Goal: Information Seeking & Learning: Find specific fact

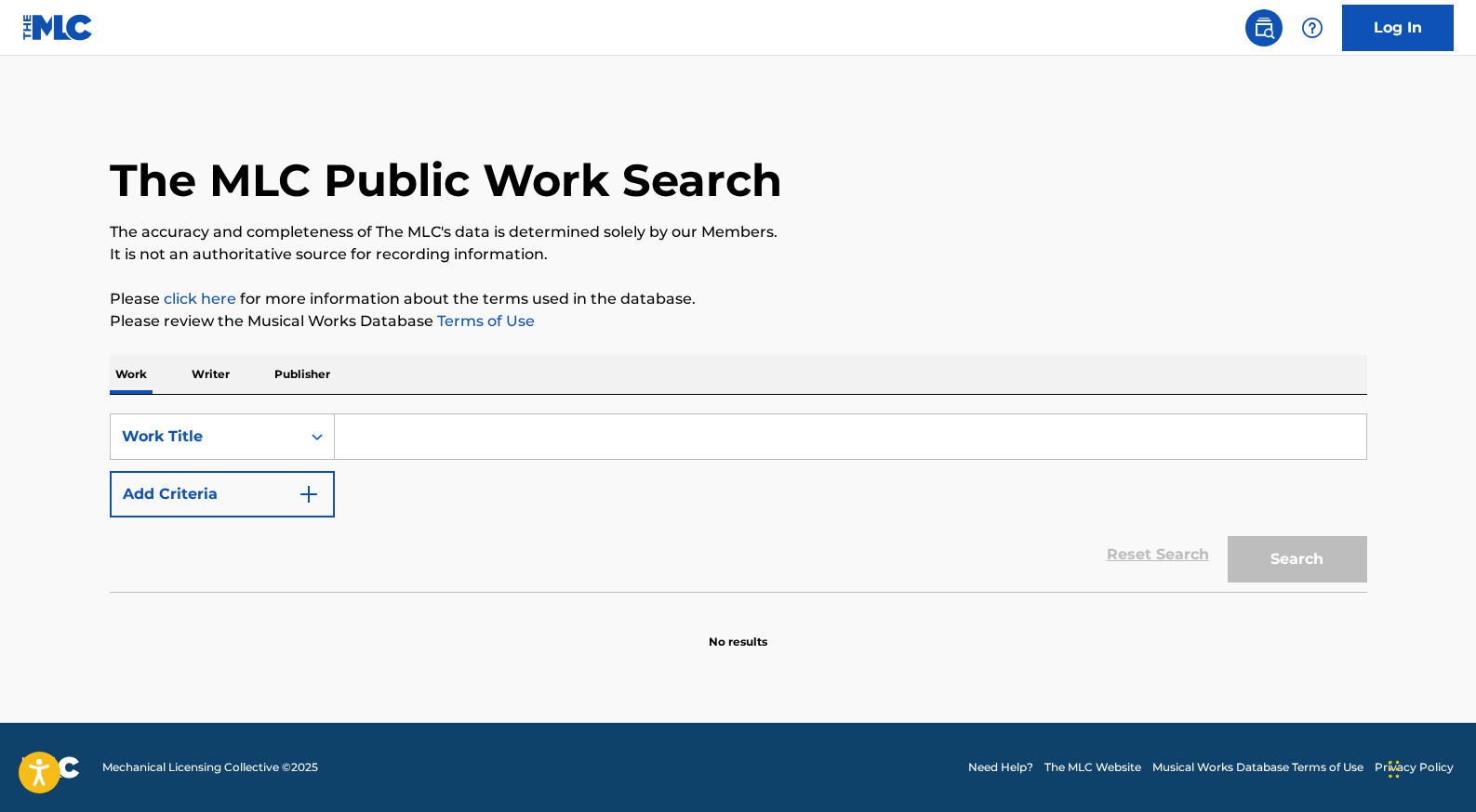
click at [416, 440] on input "Search Form" at bounding box center [851, 437] width 1032 height 45
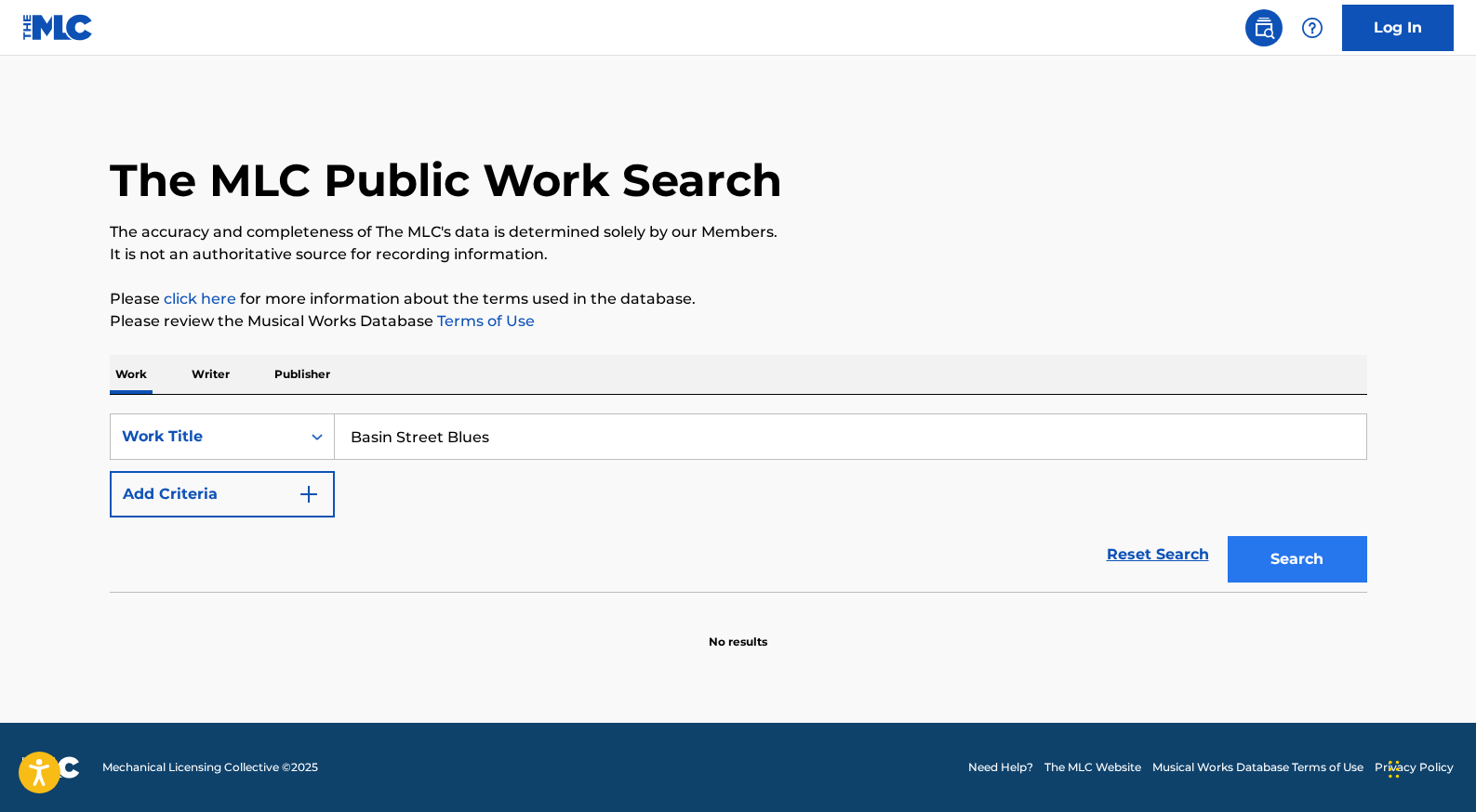
type input "Basin Street Blues"
click at [1302, 553] on button "Search" at bounding box center [1297, 560] width 140 height 47
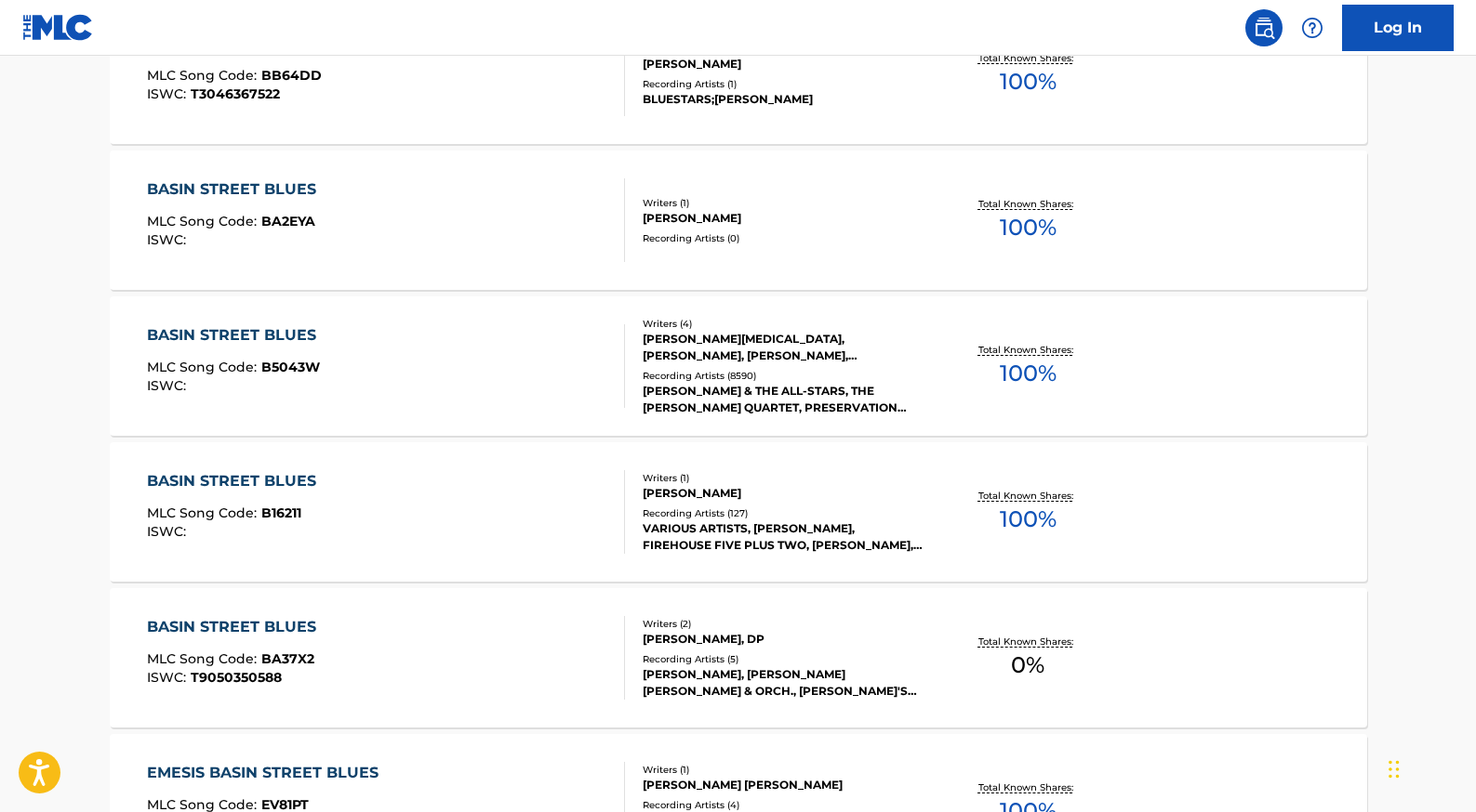
scroll to position [1232, 0]
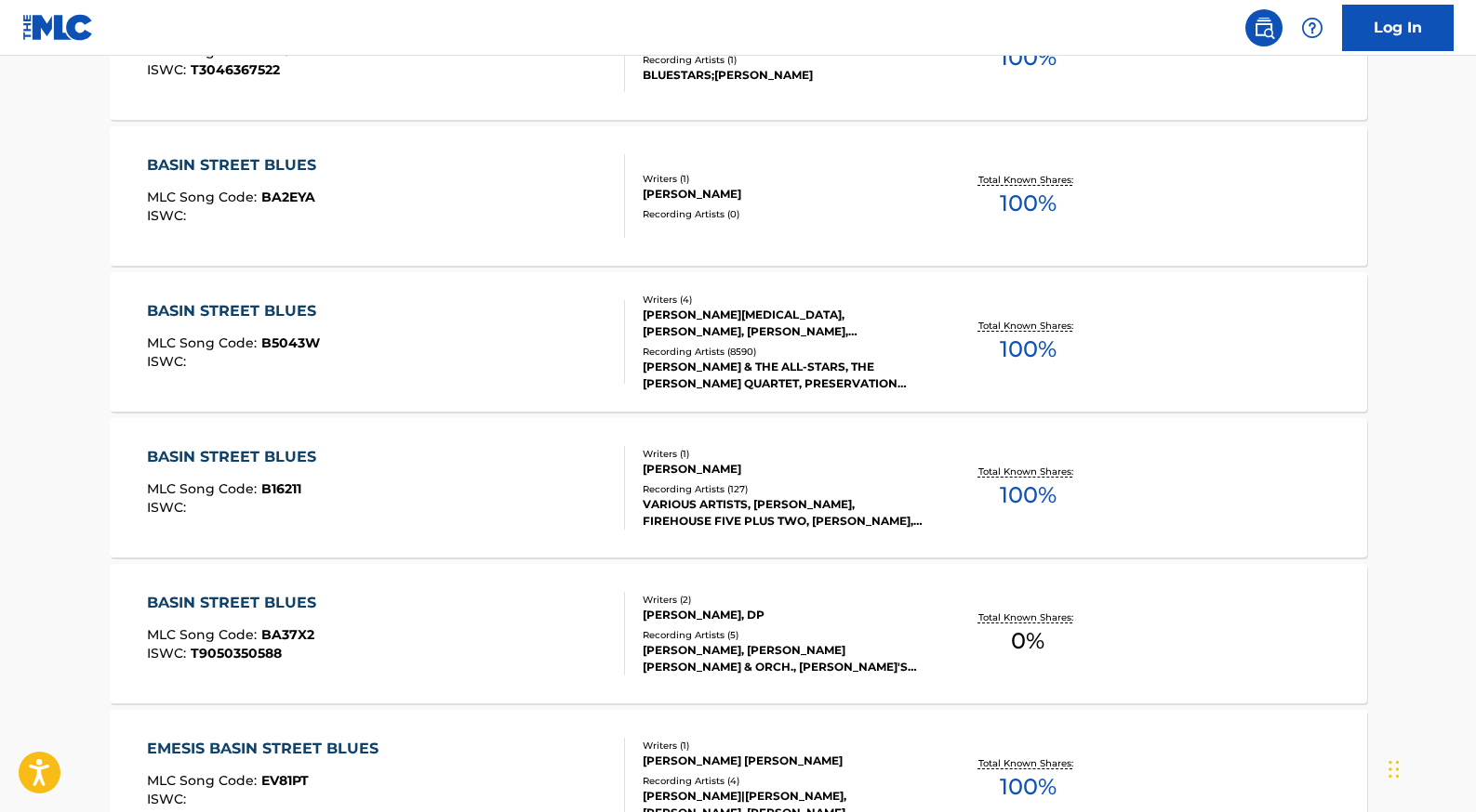
click at [839, 374] on div "[PERSON_NAME] & THE ALL-STARS, THE [PERSON_NAME] QUARTET, PRESERVATION HALL JAZ…" at bounding box center [783, 376] width 281 height 33
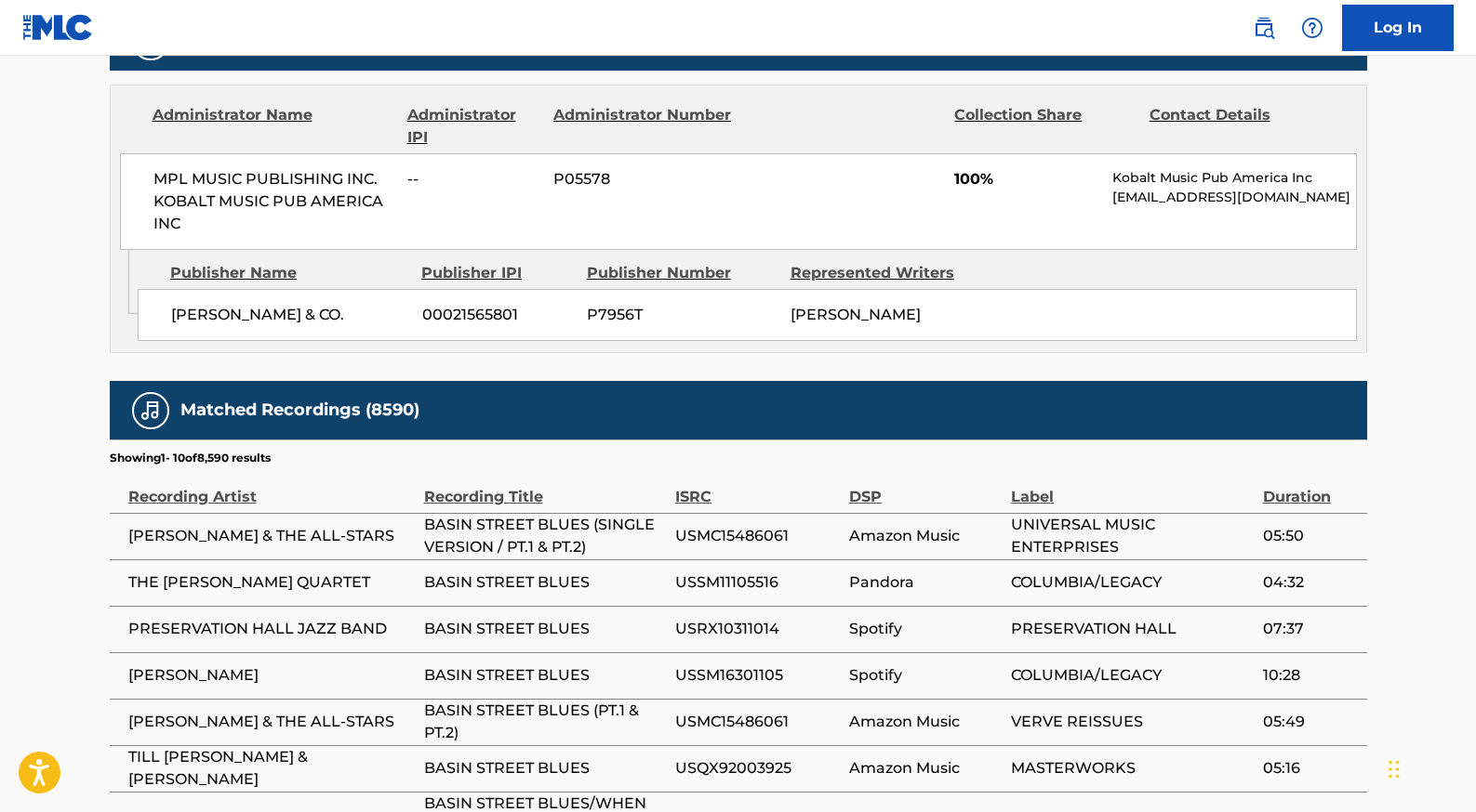
scroll to position [938, 0]
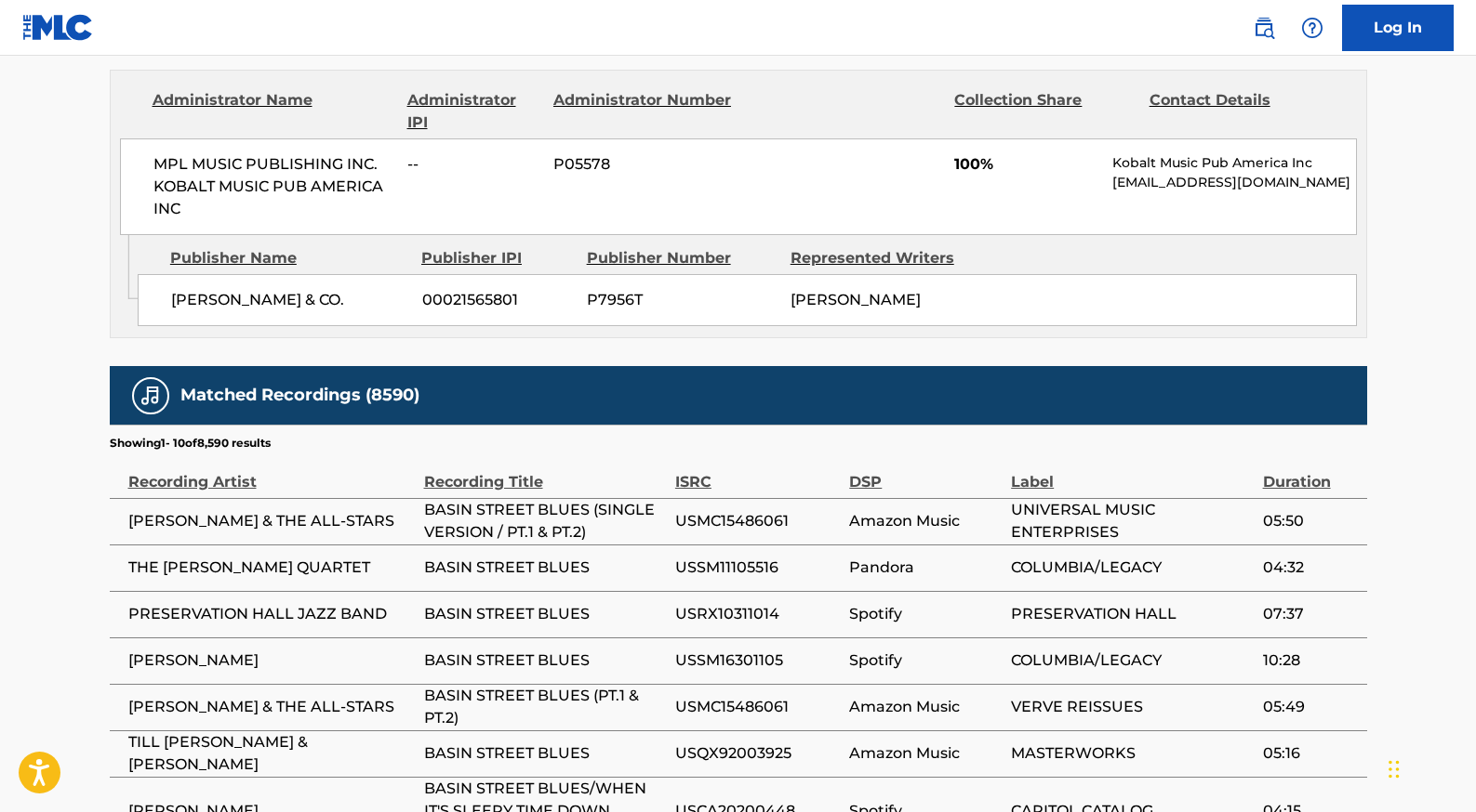
drag, startPoint x: 362, startPoint y: 299, endPoint x: 197, endPoint y: 299, distance: 165.0
click at [172, 298] on span "[PERSON_NAME] & CO." at bounding box center [290, 299] width 237 height 23
copy span "[PERSON_NAME] & CO."
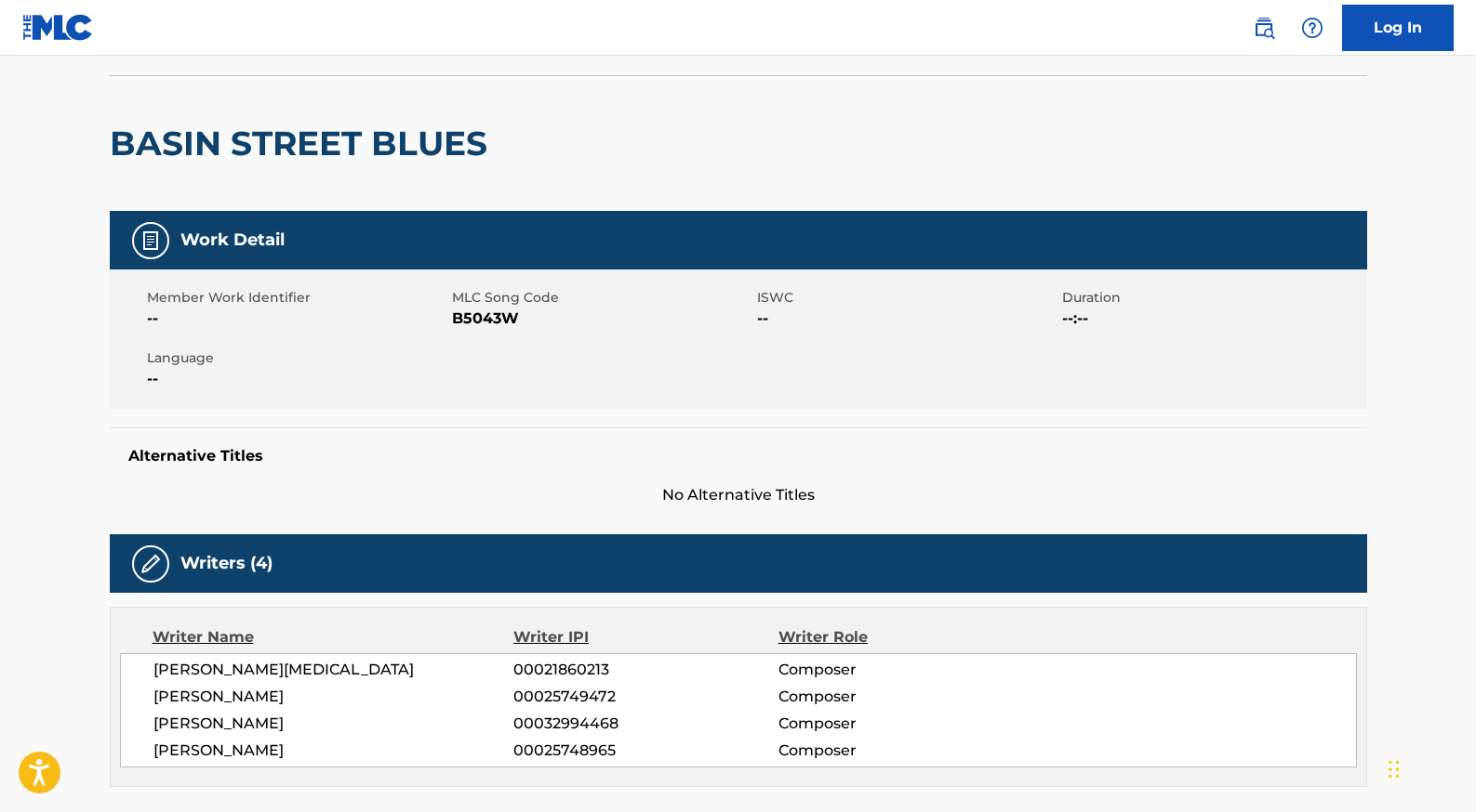
scroll to position [0, 0]
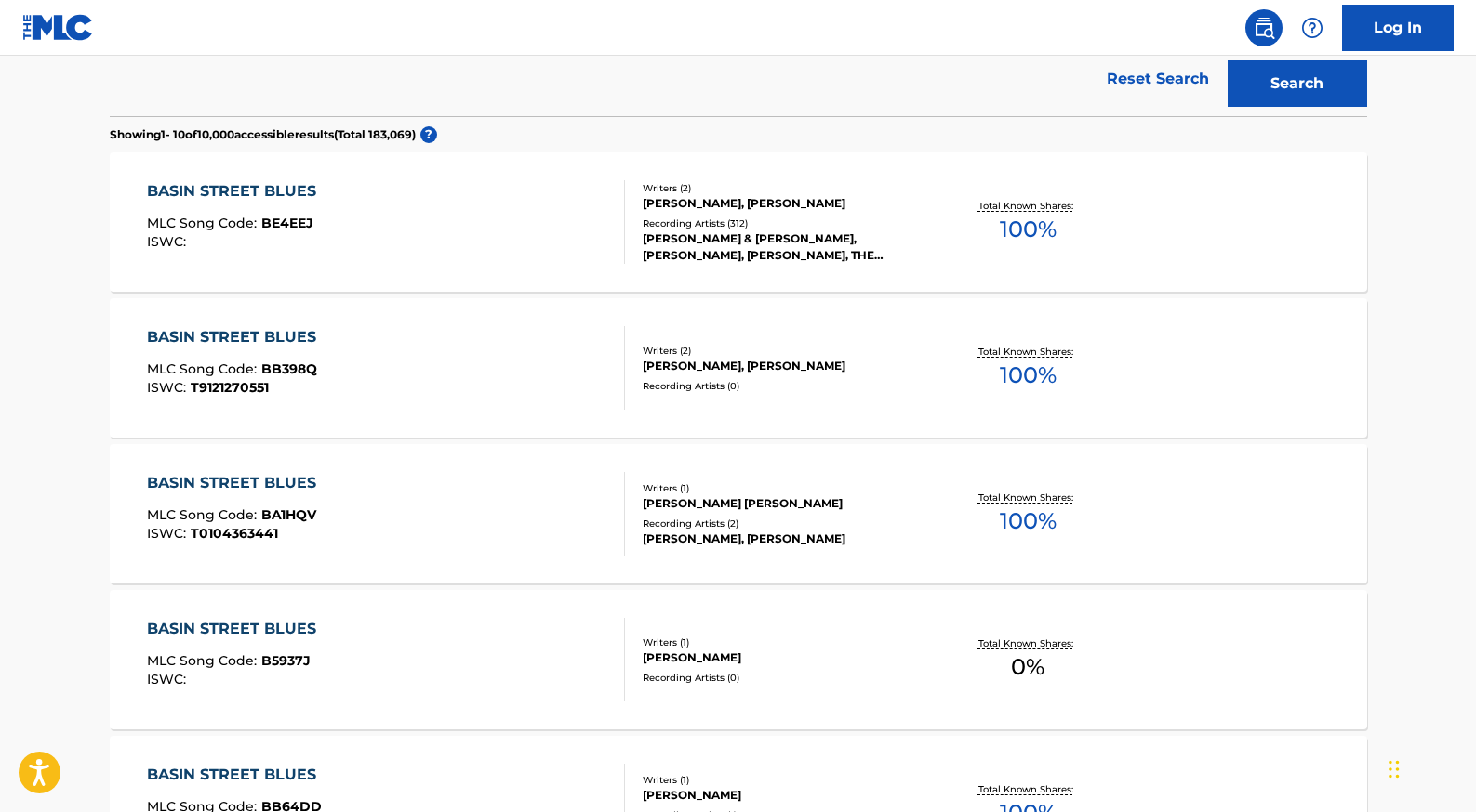
scroll to position [222, 0]
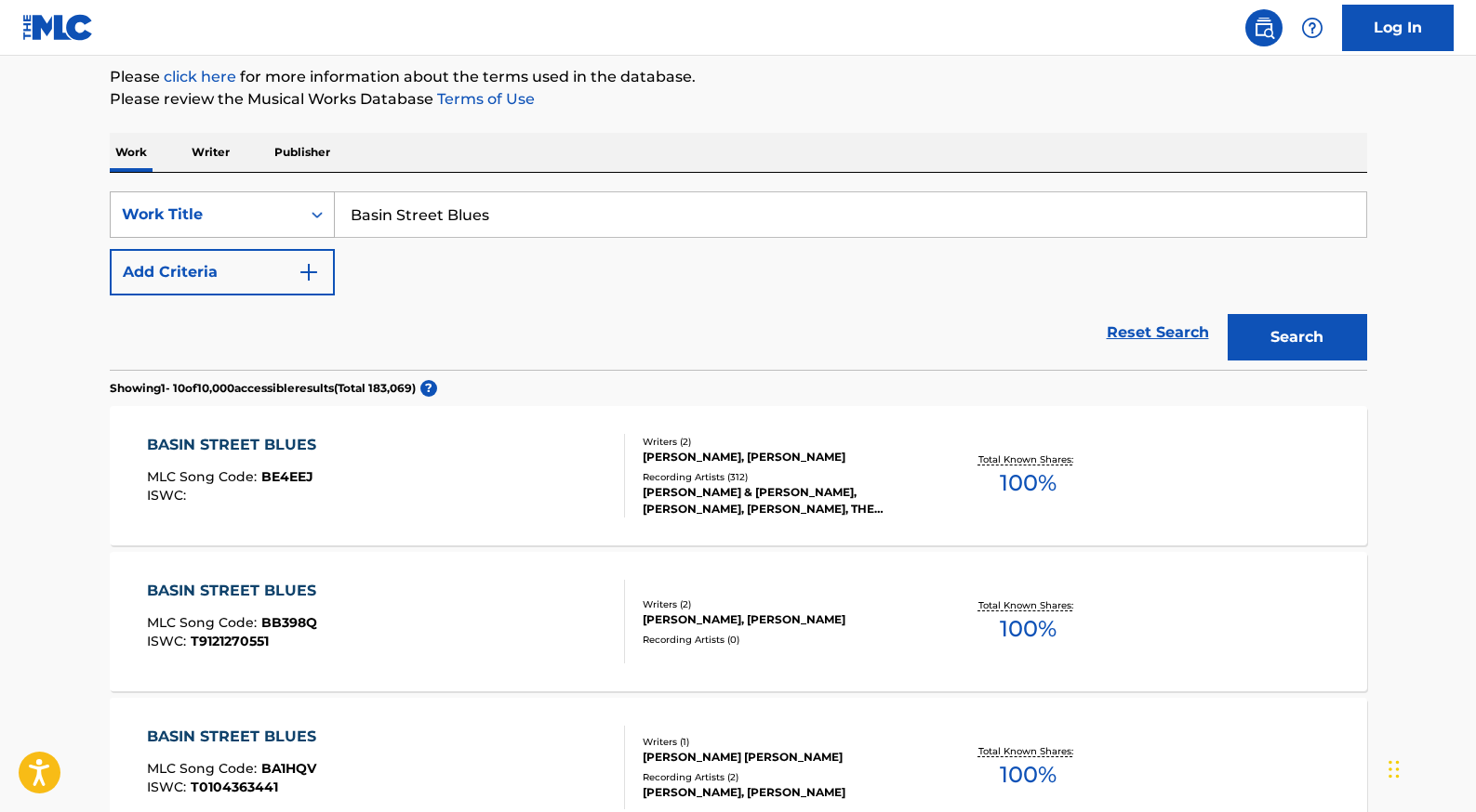
drag, startPoint x: 530, startPoint y: 220, endPoint x: 315, endPoint y: 200, distance: 215.9
click at [315, 200] on div "SearchWithCriteriaa9f738ce-bae2-4cf0-a78b-9338302e0db6 Work Title Basin Street …" at bounding box center [738, 215] width 1258 height 47
type input "glory of love"
click at [1227, 314] on button "Search" at bounding box center [1297, 338] width 140 height 47
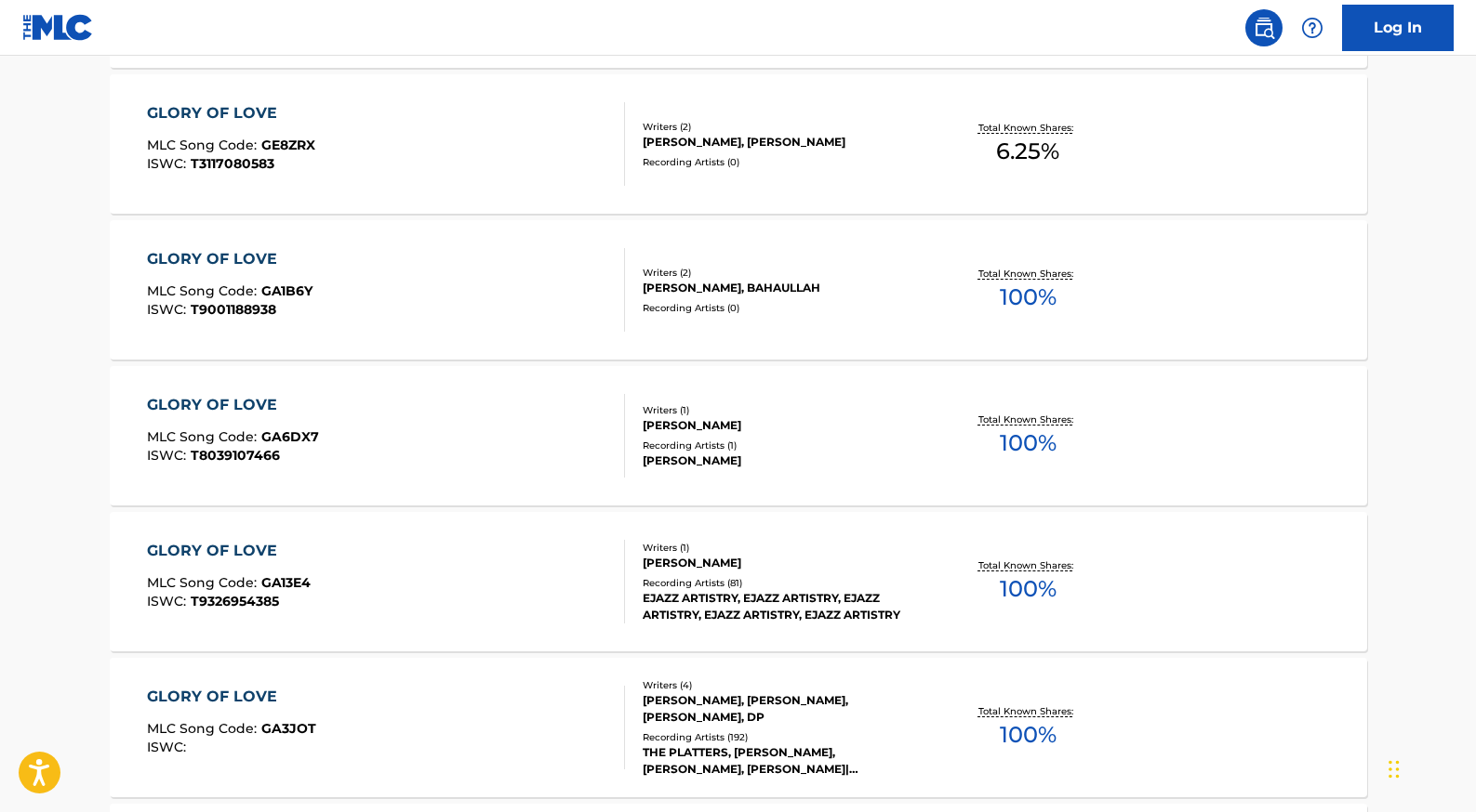
scroll to position [235, 0]
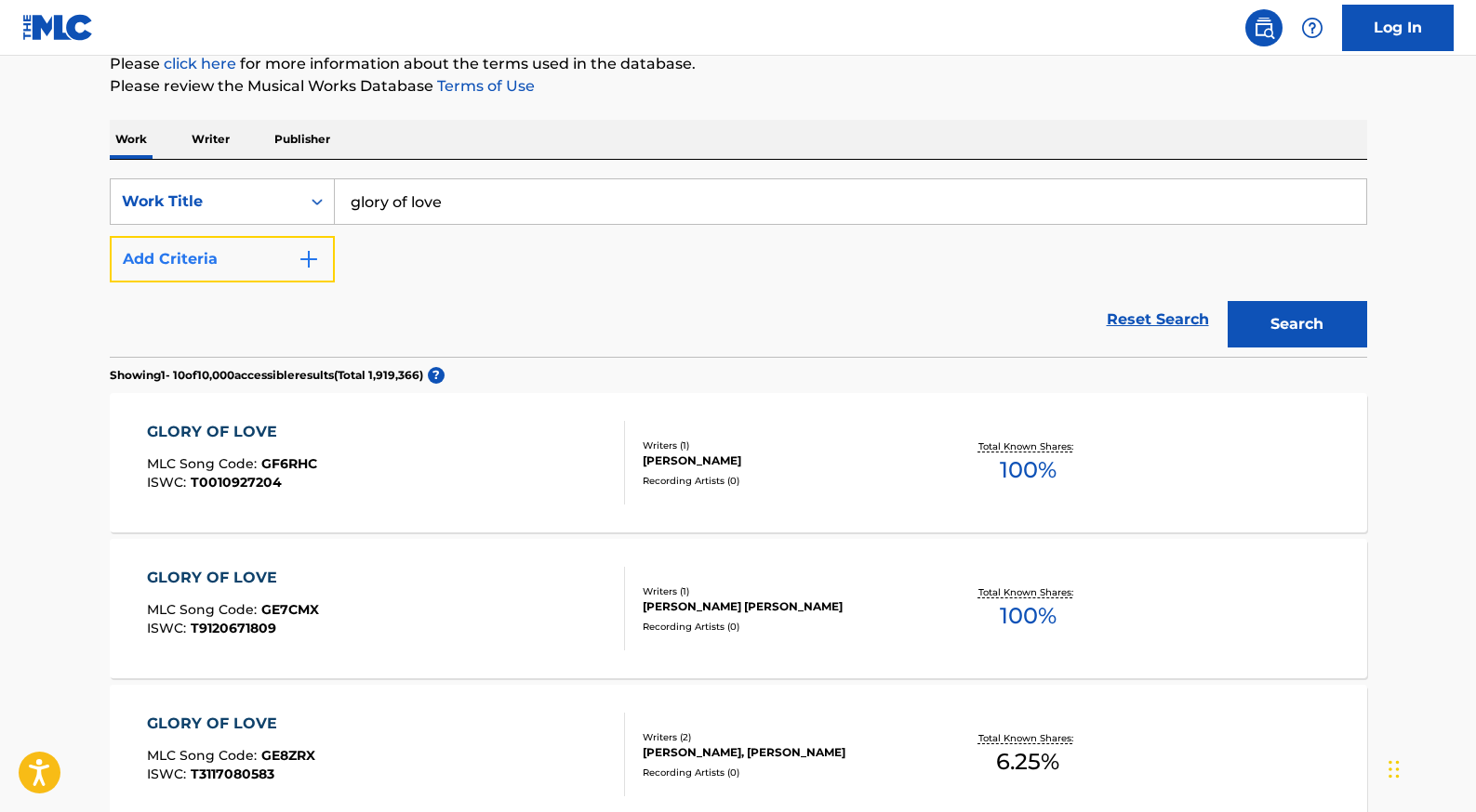
click at [240, 253] on button "Add Criteria" at bounding box center [222, 259] width 225 height 47
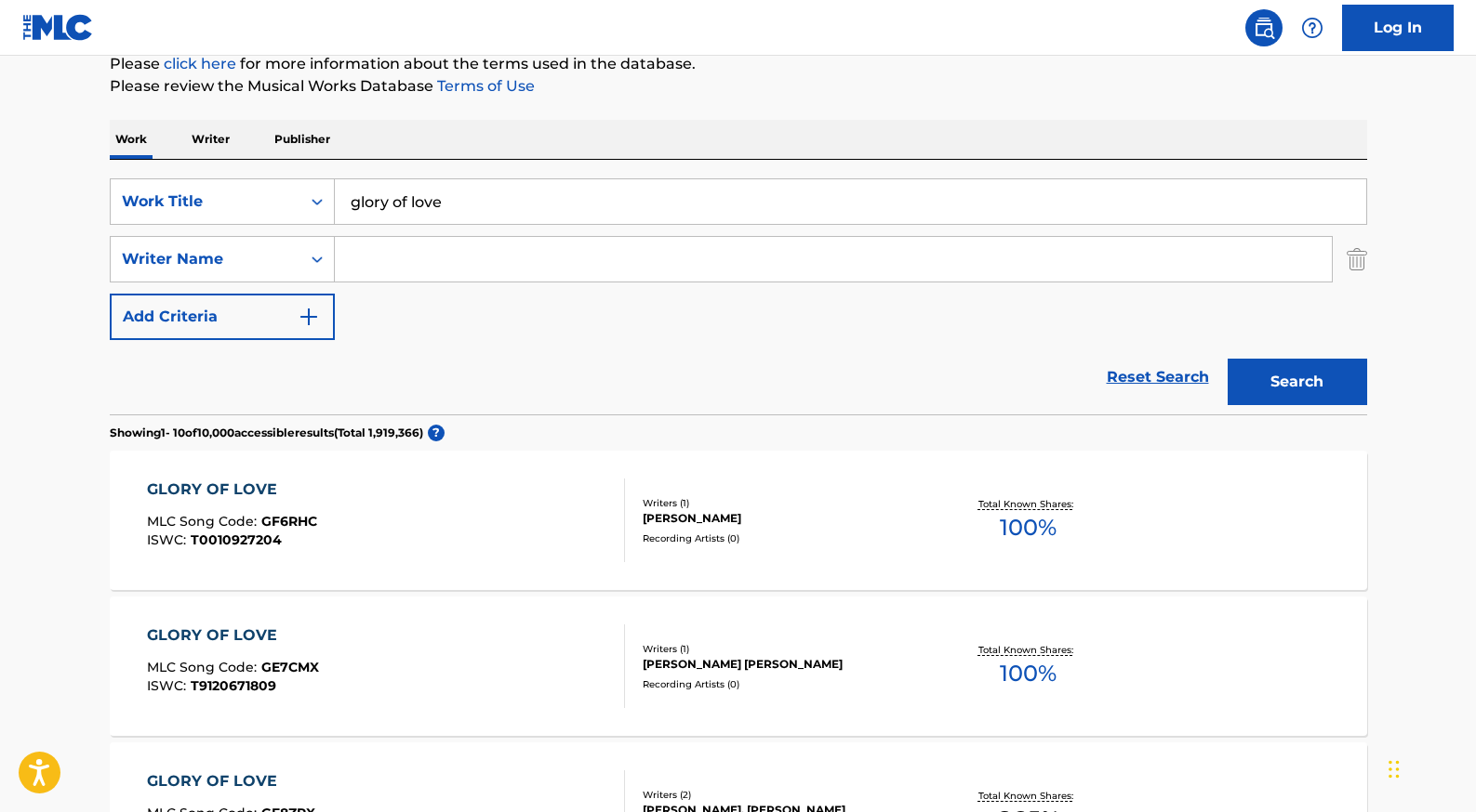
click at [385, 262] on input "Search Form" at bounding box center [833, 259] width 997 height 45
type input "b"
type input "hill"
click at [1227, 359] on button "Search" at bounding box center [1297, 383] width 140 height 47
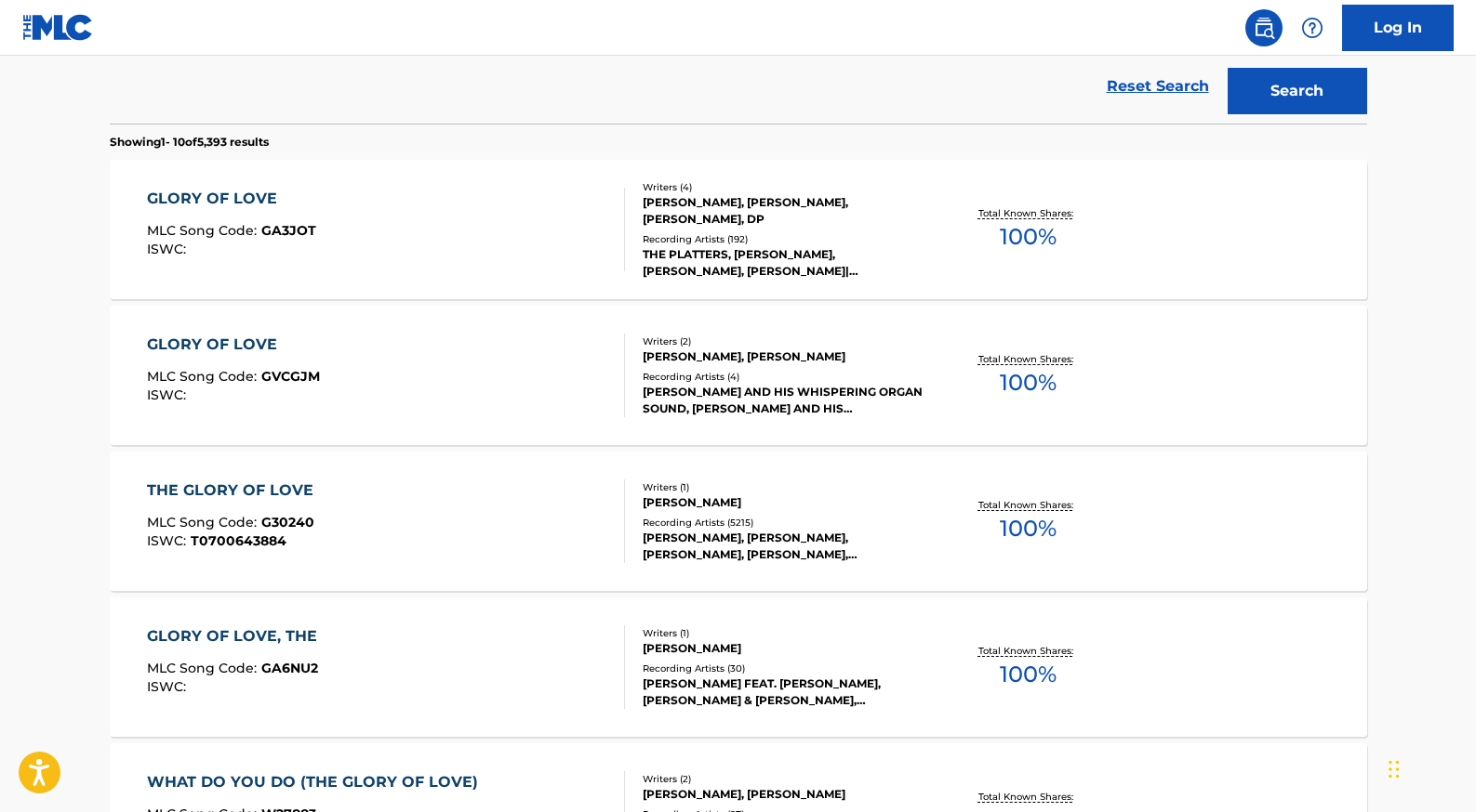
scroll to position [535, 0]
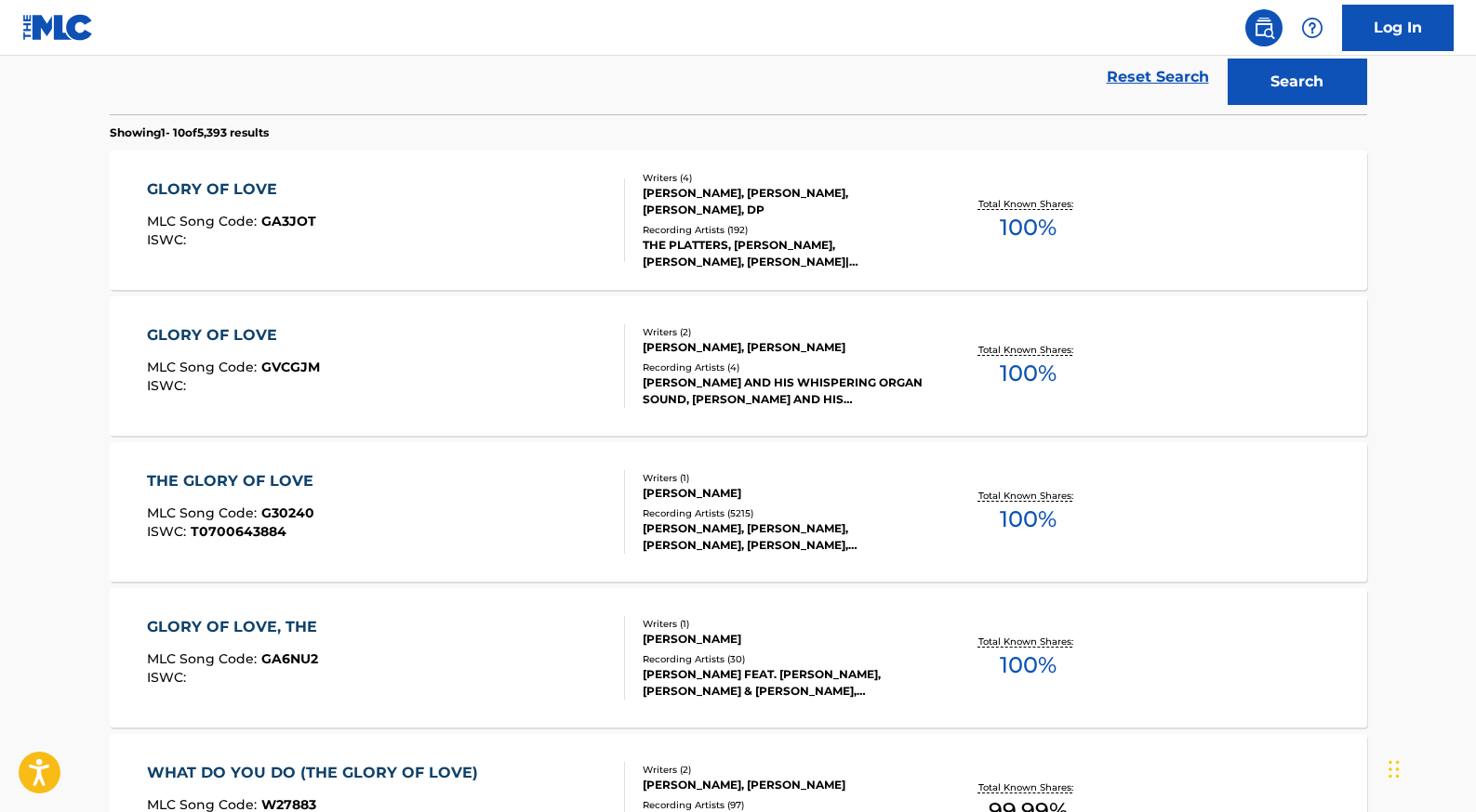
click at [708, 498] on div "[PERSON_NAME]" at bounding box center [783, 493] width 281 height 17
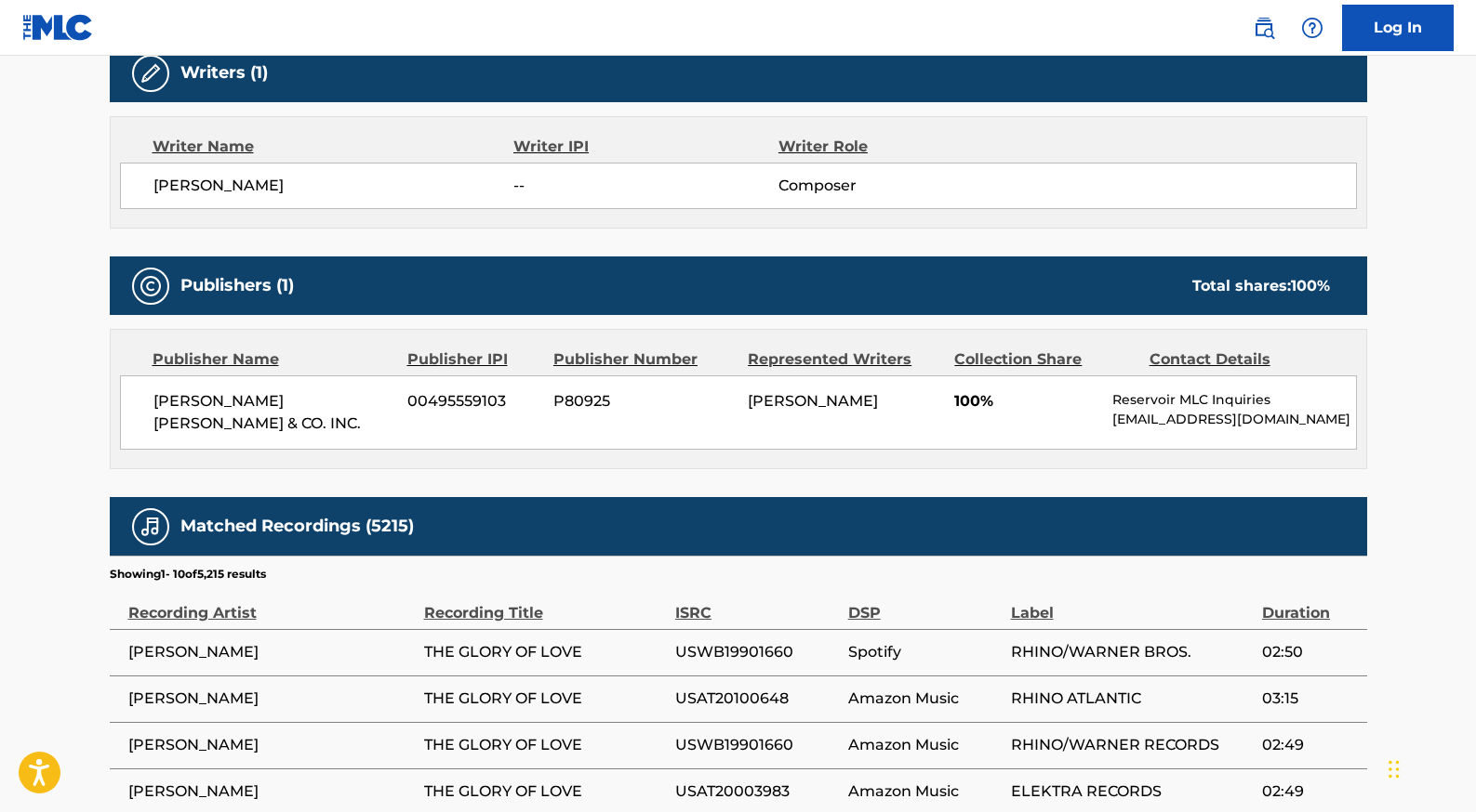
scroll to position [609, 0]
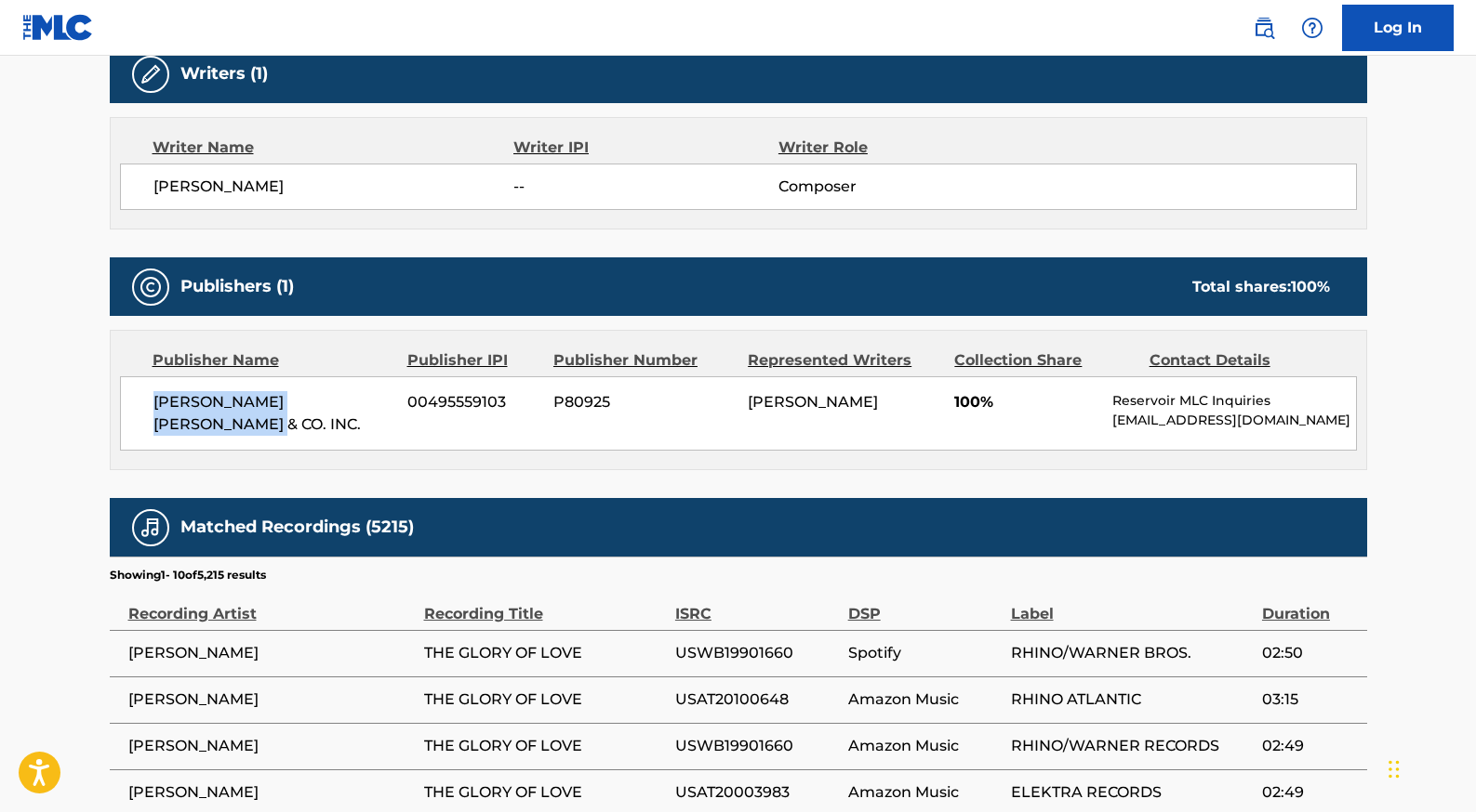
drag, startPoint x: 208, startPoint y: 423, endPoint x: 153, endPoint y: 399, distance: 60.0
click at [154, 399] on span "[PERSON_NAME] [PERSON_NAME] & CO. INC." at bounding box center [274, 414] width 241 height 45
copy span "[PERSON_NAME] [PERSON_NAME] & CO. INC."
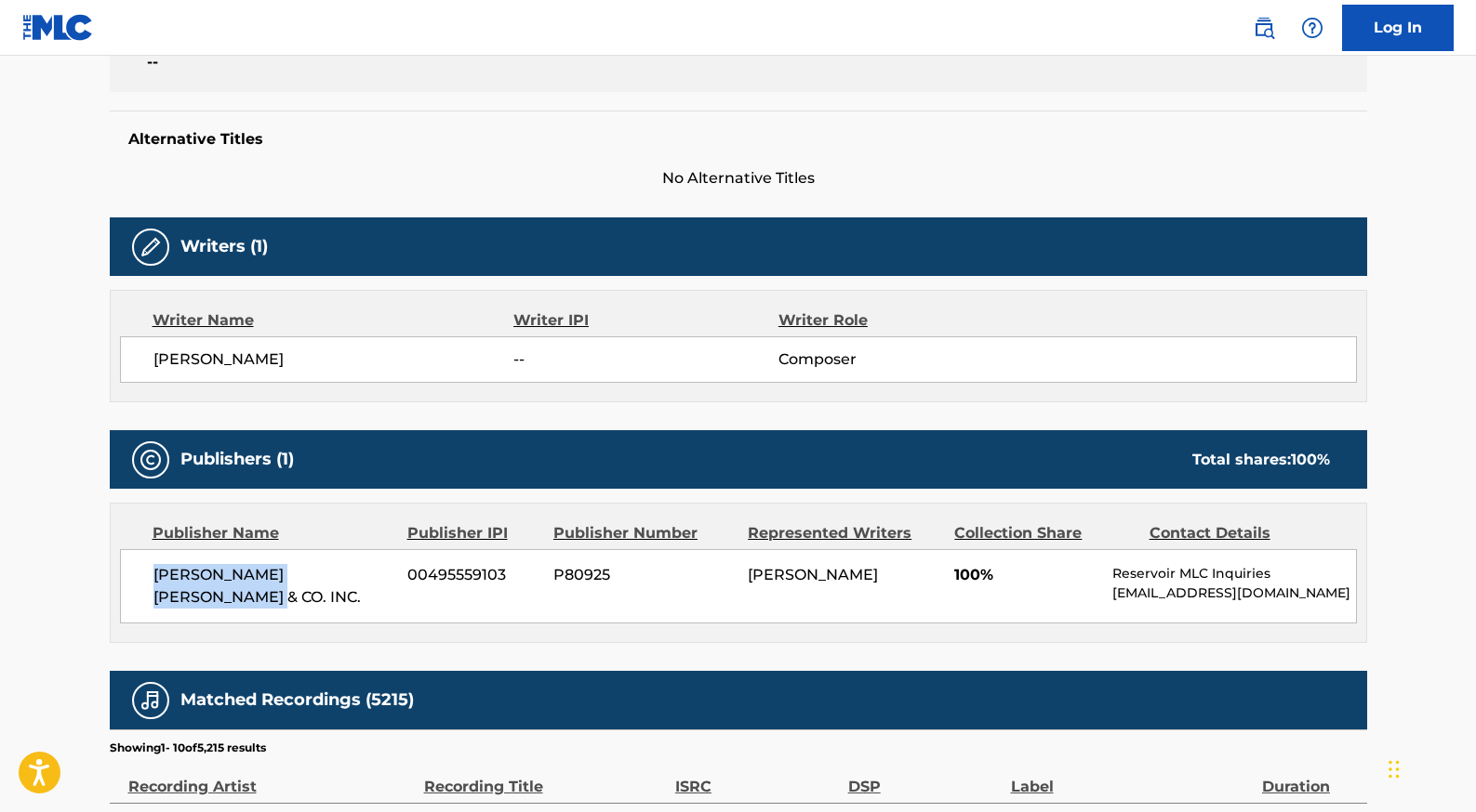
scroll to position [562, 0]
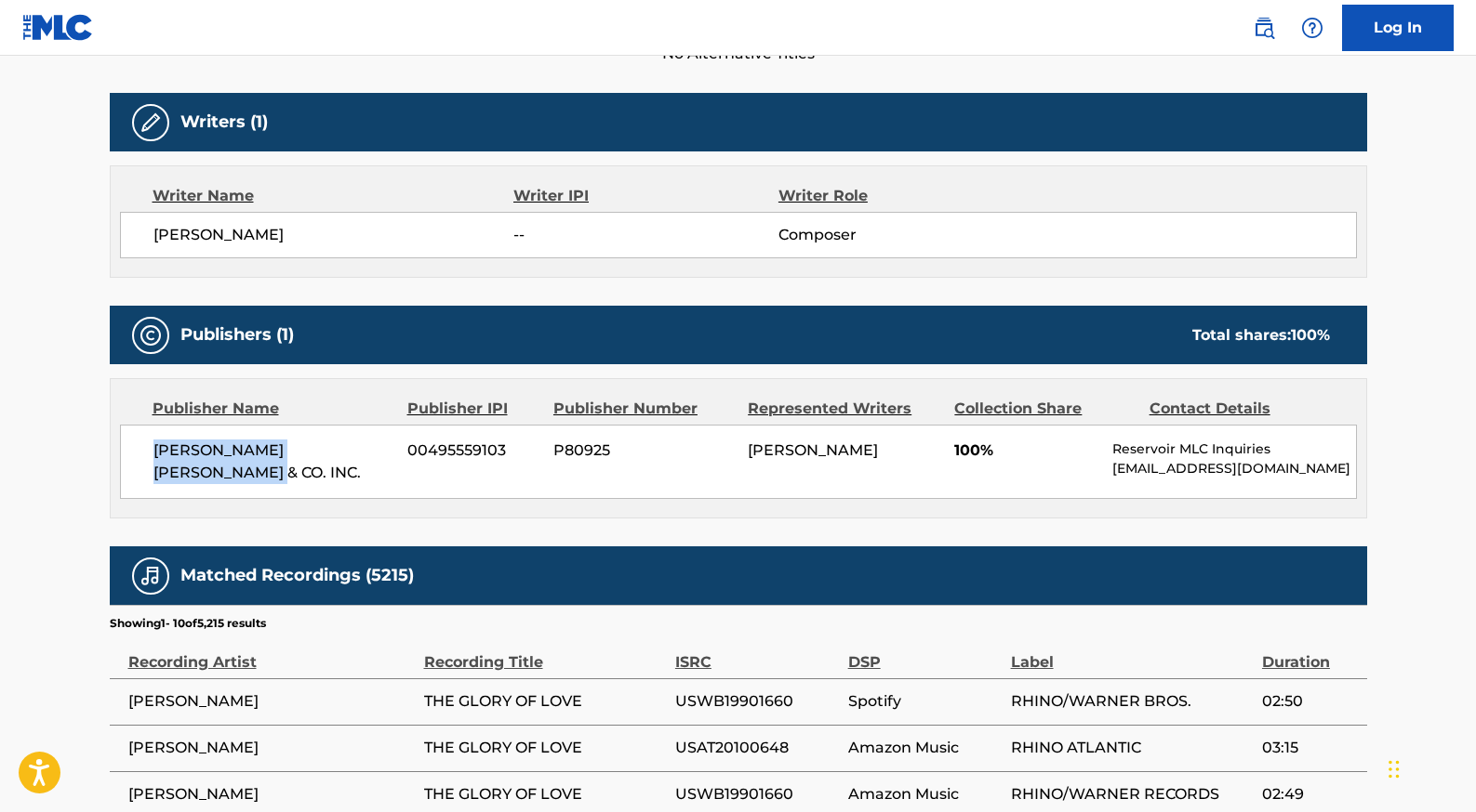
copy span "[PERSON_NAME] [PERSON_NAME] & CO. INC."
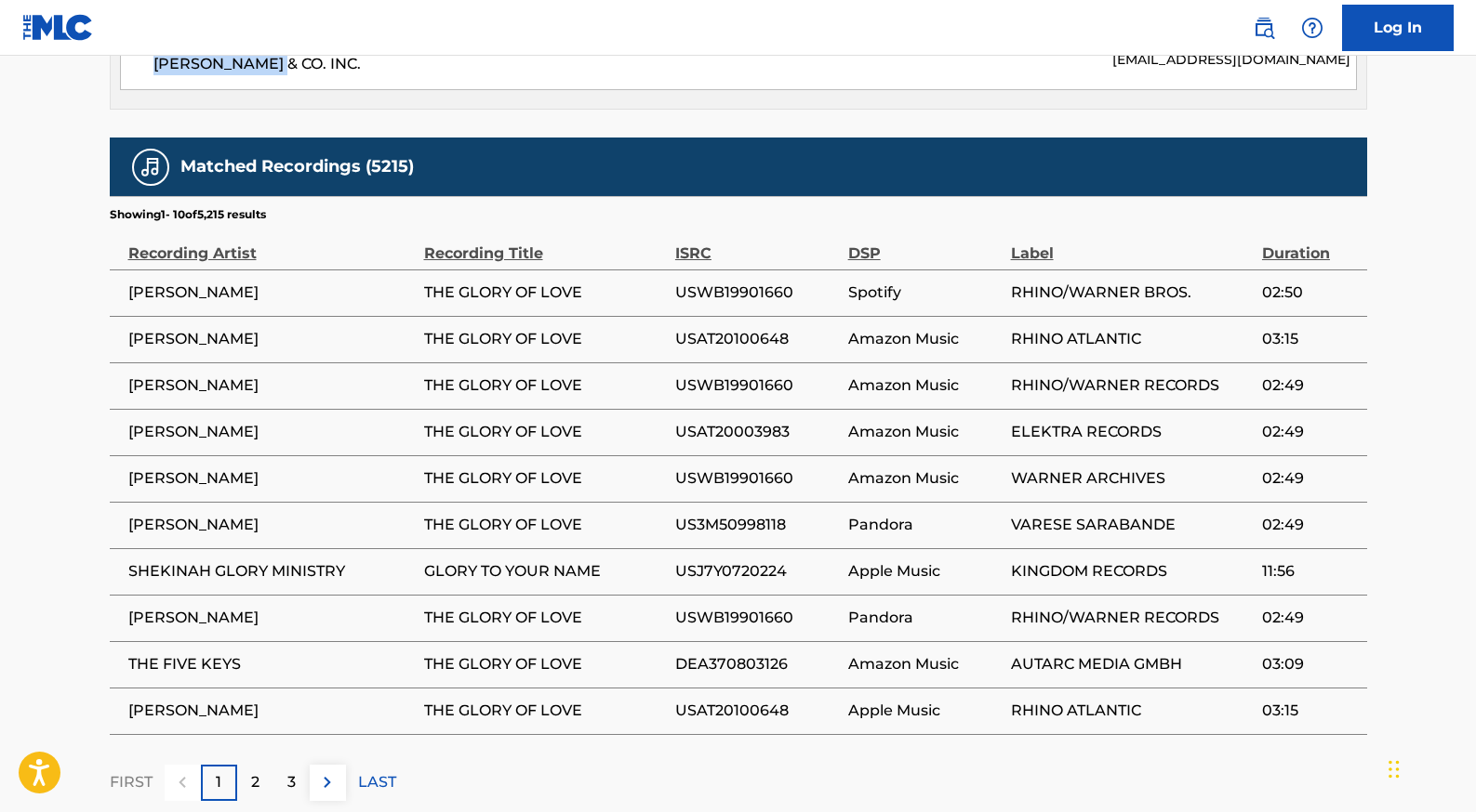
scroll to position [987, 0]
